Goal: Task Accomplishment & Management: Complete application form

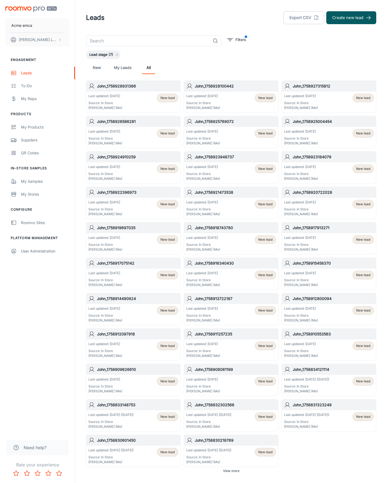
click at [351, 18] on button "Create new lead" at bounding box center [351, 17] width 50 height 13
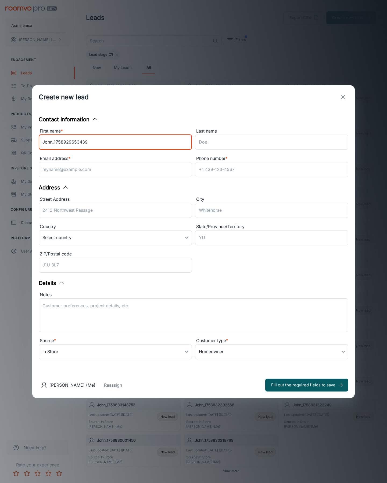
type input "John_1758929653439"
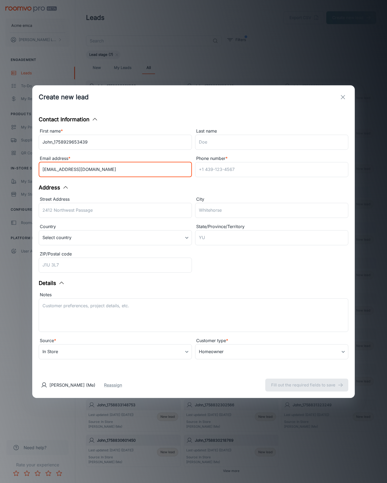
type input "[EMAIL_ADDRESS][DOMAIN_NAME]"
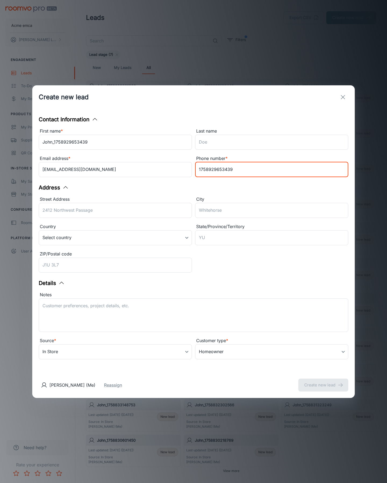
type input "1758929653439"
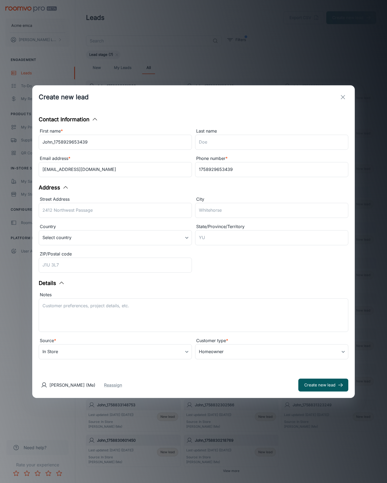
click at [323, 385] on button "Create new lead" at bounding box center [323, 385] width 50 height 13
